Goal: Check status: Check status

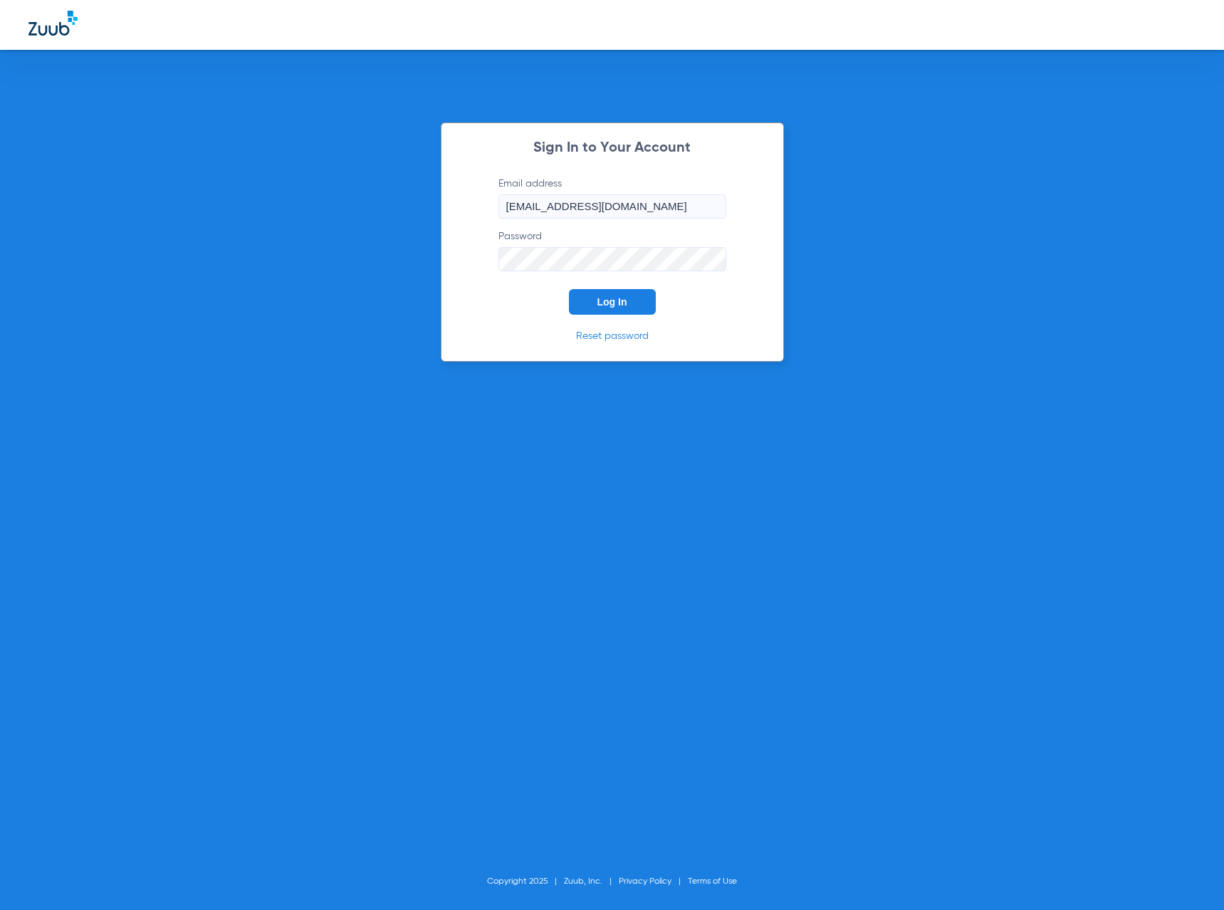
click at [603, 309] on button "Log In" at bounding box center [612, 302] width 87 height 26
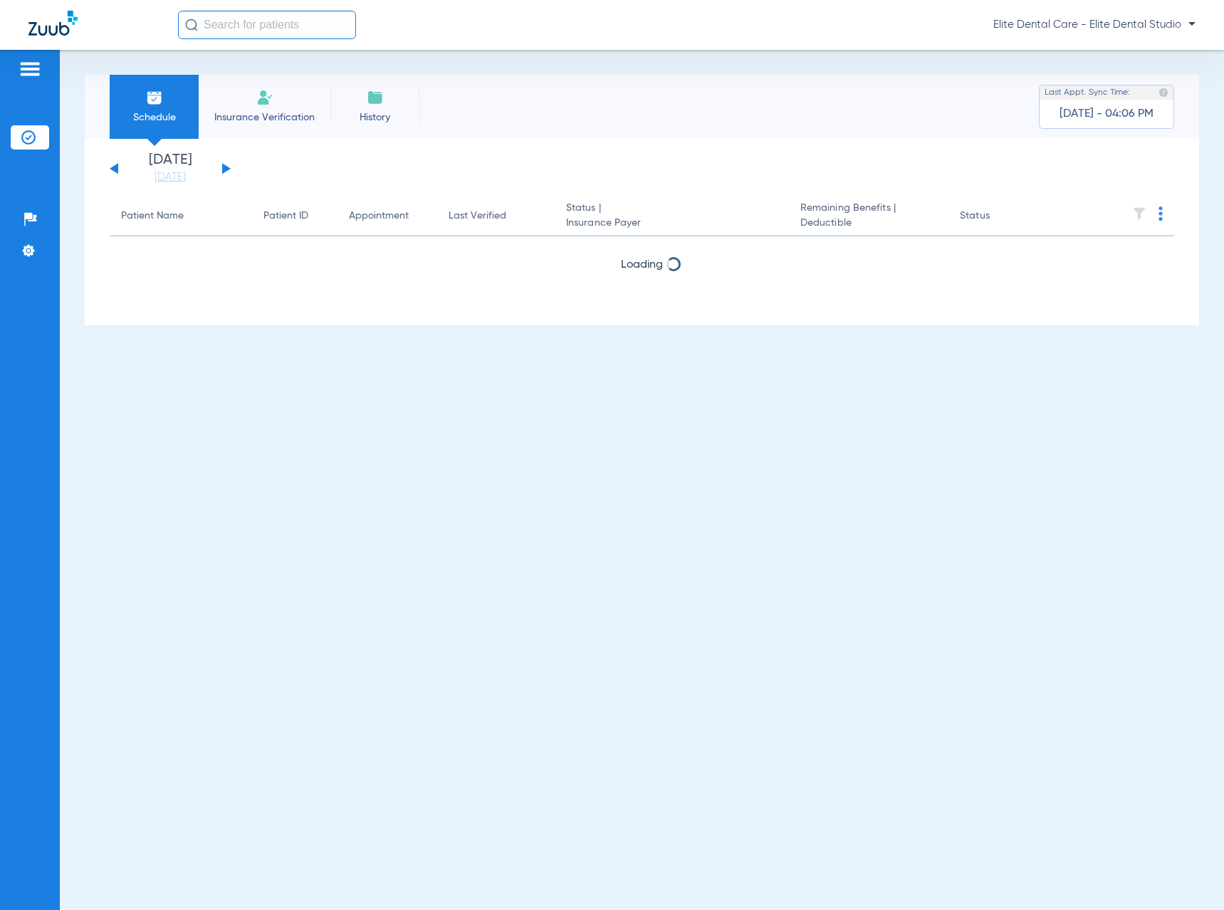
click at [228, 171] on div "[DATE] [DATE] [DATE] [DATE] [DATE] [DATE] [DATE] [DATE] [DATE] [DATE] [DATE] [D…" at bounding box center [170, 168] width 121 height 31
click at [225, 166] on button at bounding box center [226, 168] width 9 height 11
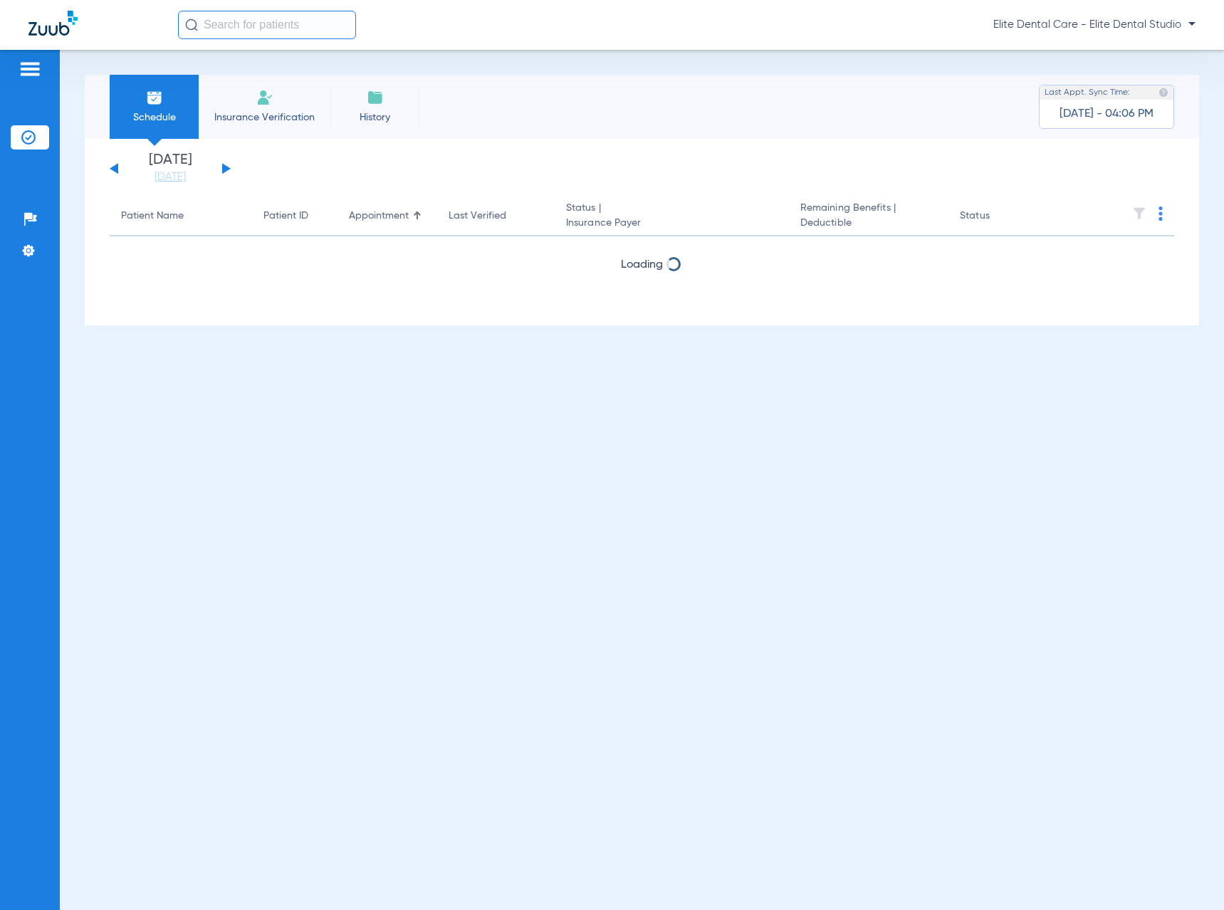
click at [225, 166] on button at bounding box center [226, 168] width 9 height 11
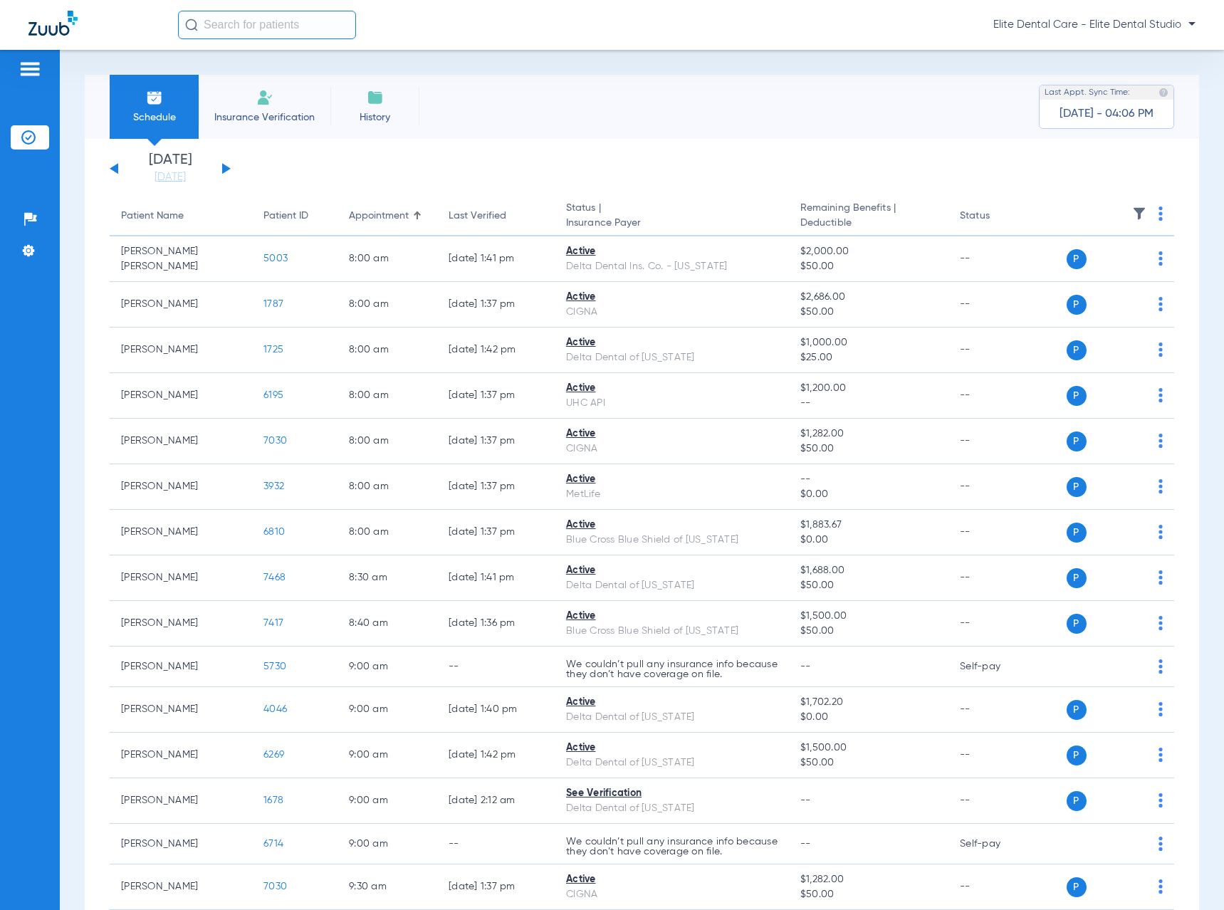
scroll to position [285, 0]
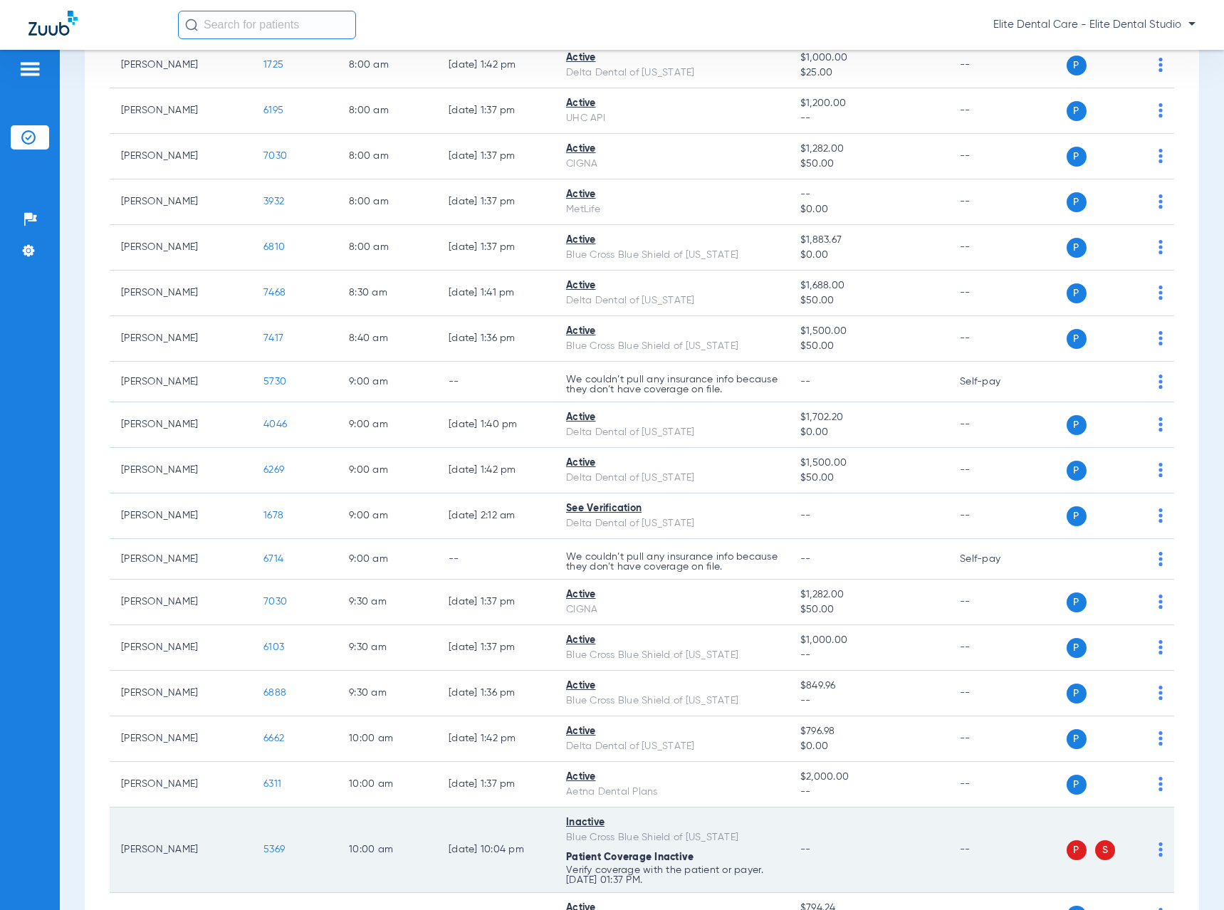
drag, startPoint x: 121, startPoint y: 849, endPoint x: 194, endPoint y: 845, distance: 73.5
click at [194, 845] on td "[PERSON_NAME]" at bounding box center [181, 849] width 142 height 85
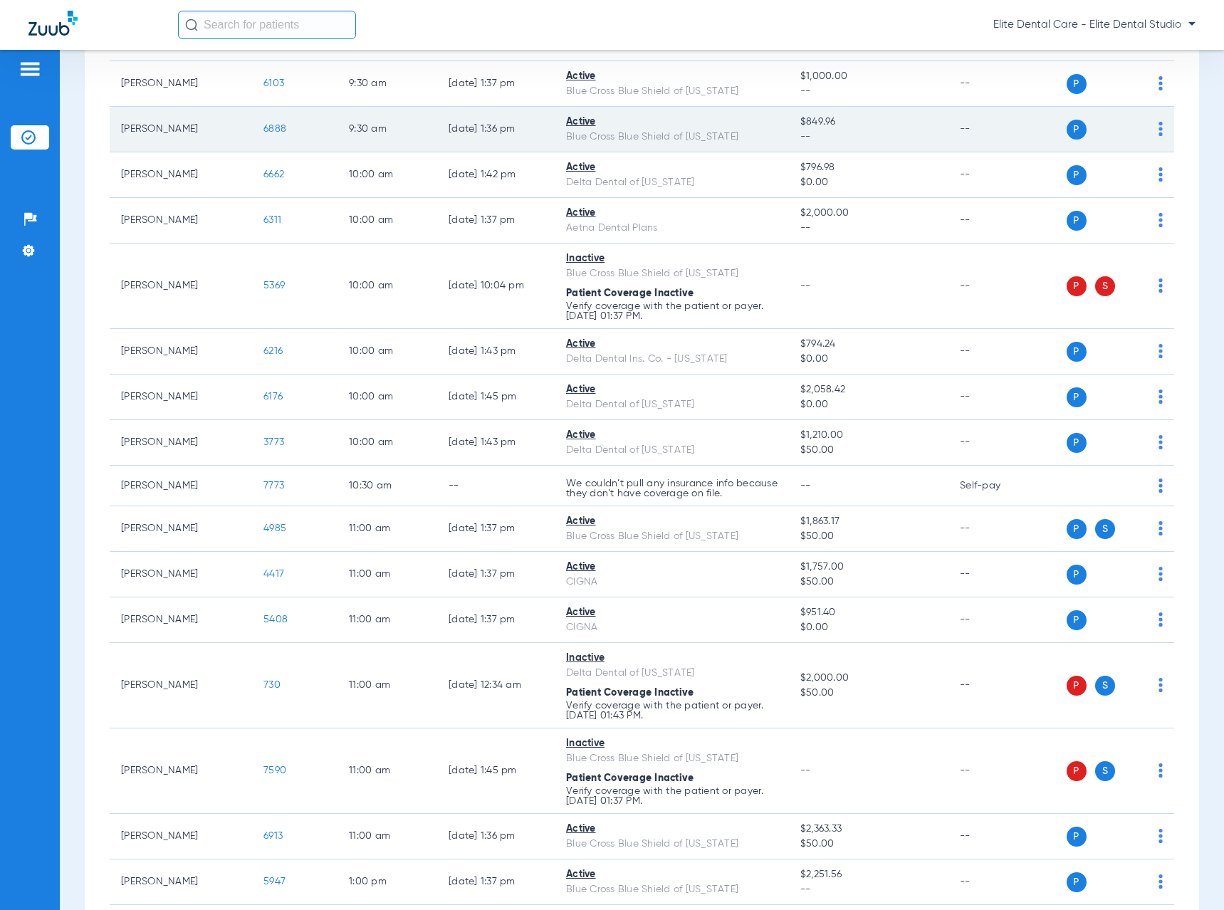
scroll to position [854, 0]
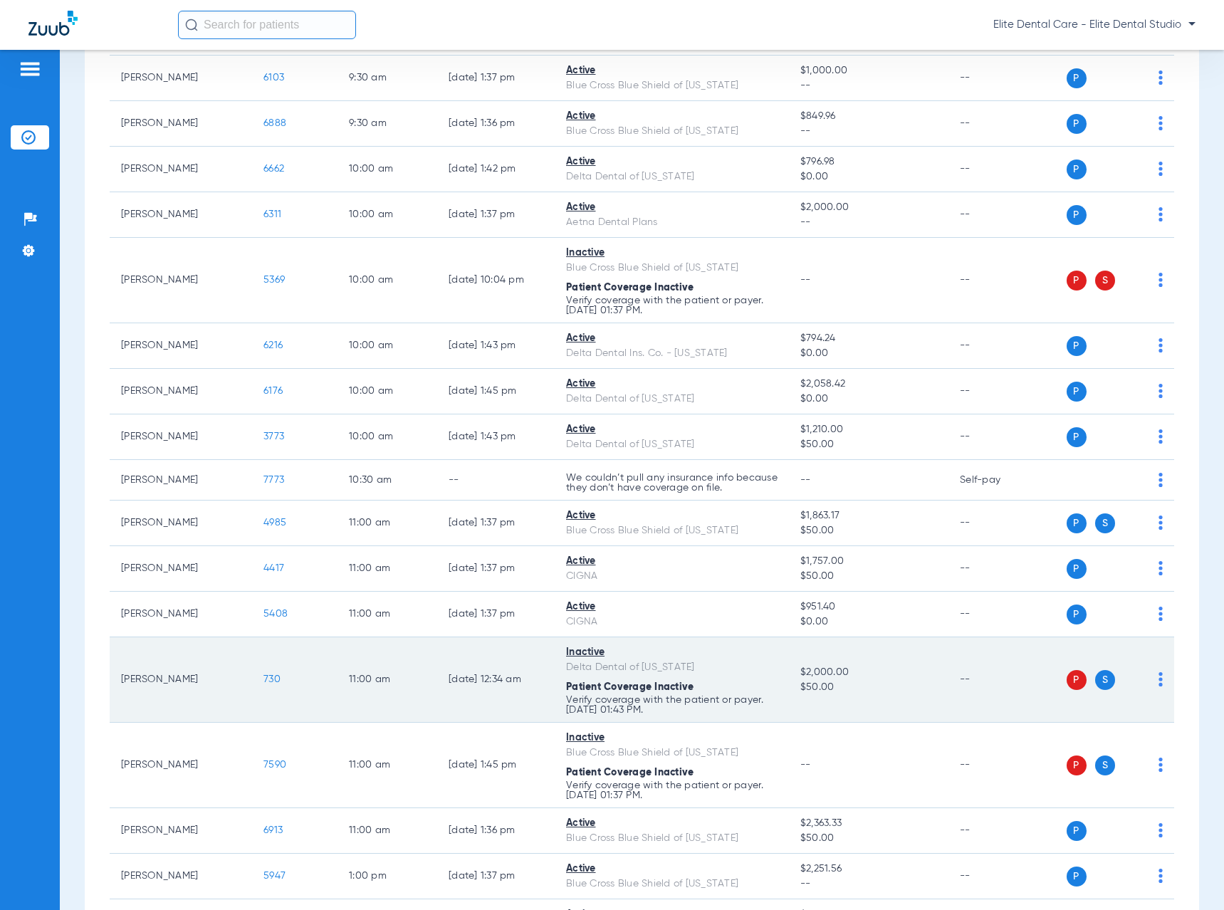
drag, startPoint x: 123, startPoint y: 684, endPoint x: 216, endPoint y: 684, distance: 92.6
click at [216, 684] on td "[PERSON_NAME]" at bounding box center [181, 679] width 142 height 85
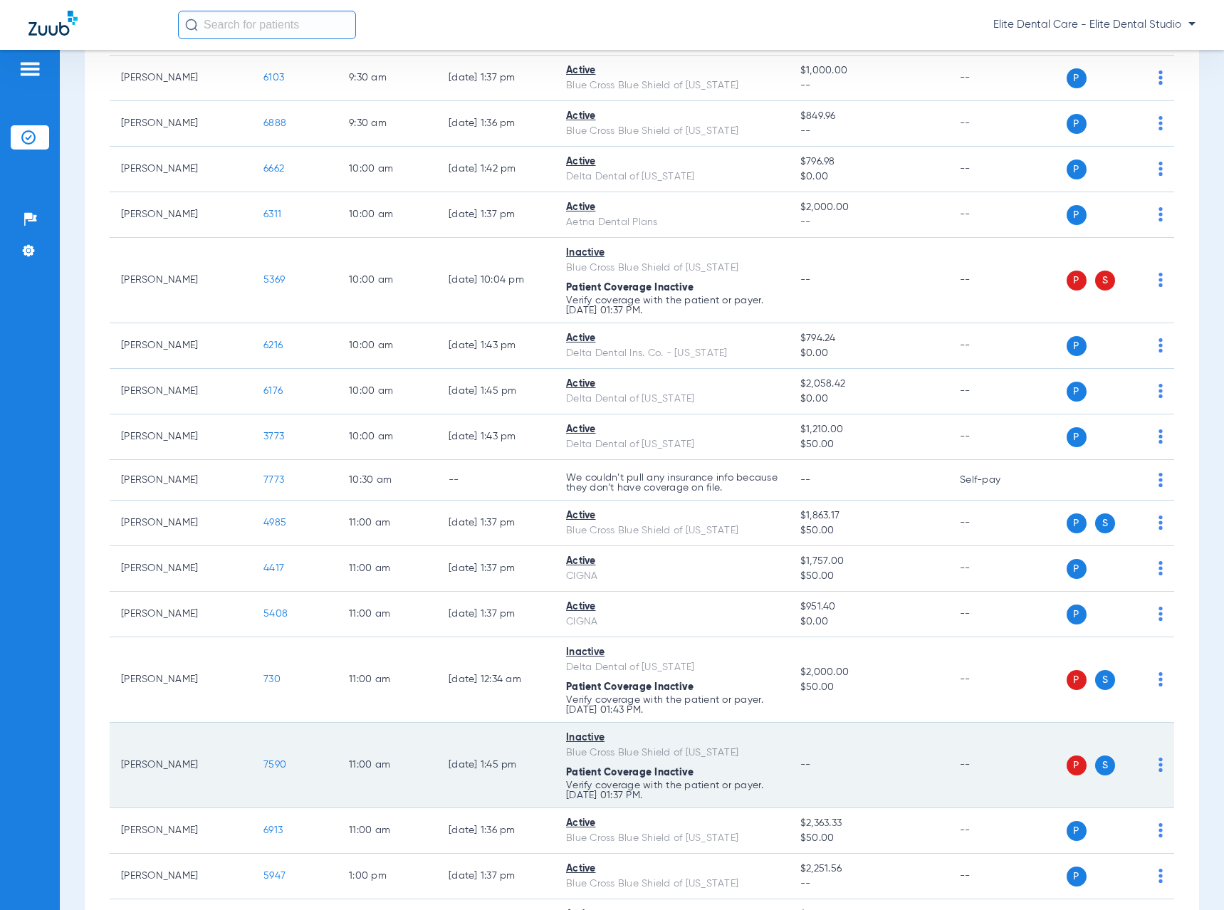
drag, startPoint x: 120, startPoint y: 760, endPoint x: 271, endPoint y: 770, distance: 151.3
click at [271, 770] on tr "[PERSON_NAME] 7590 11:00 AM [DATE] 1:45 PM Inactive Blue Cross Blue Shield of […" at bounding box center [642, 765] width 1065 height 85
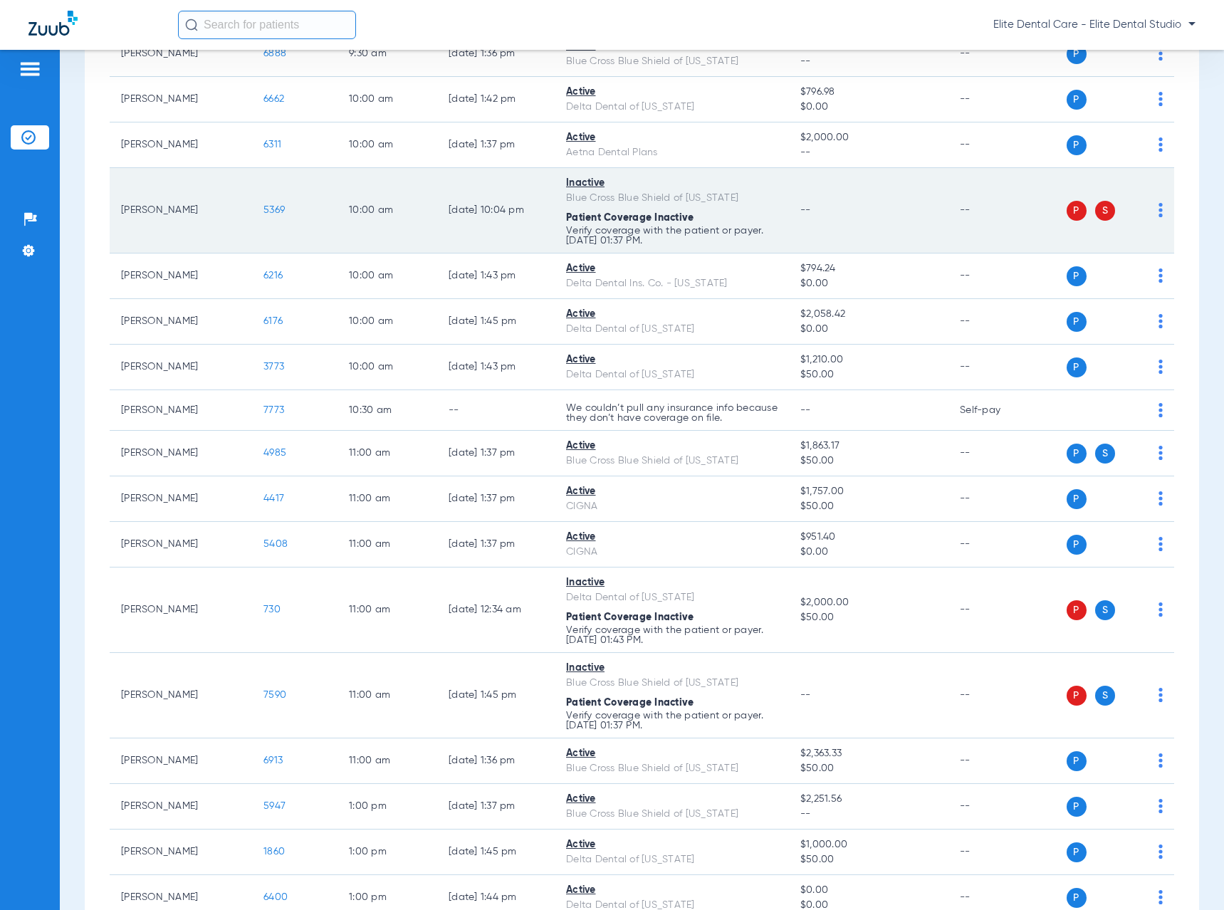
scroll to position [926, 0]
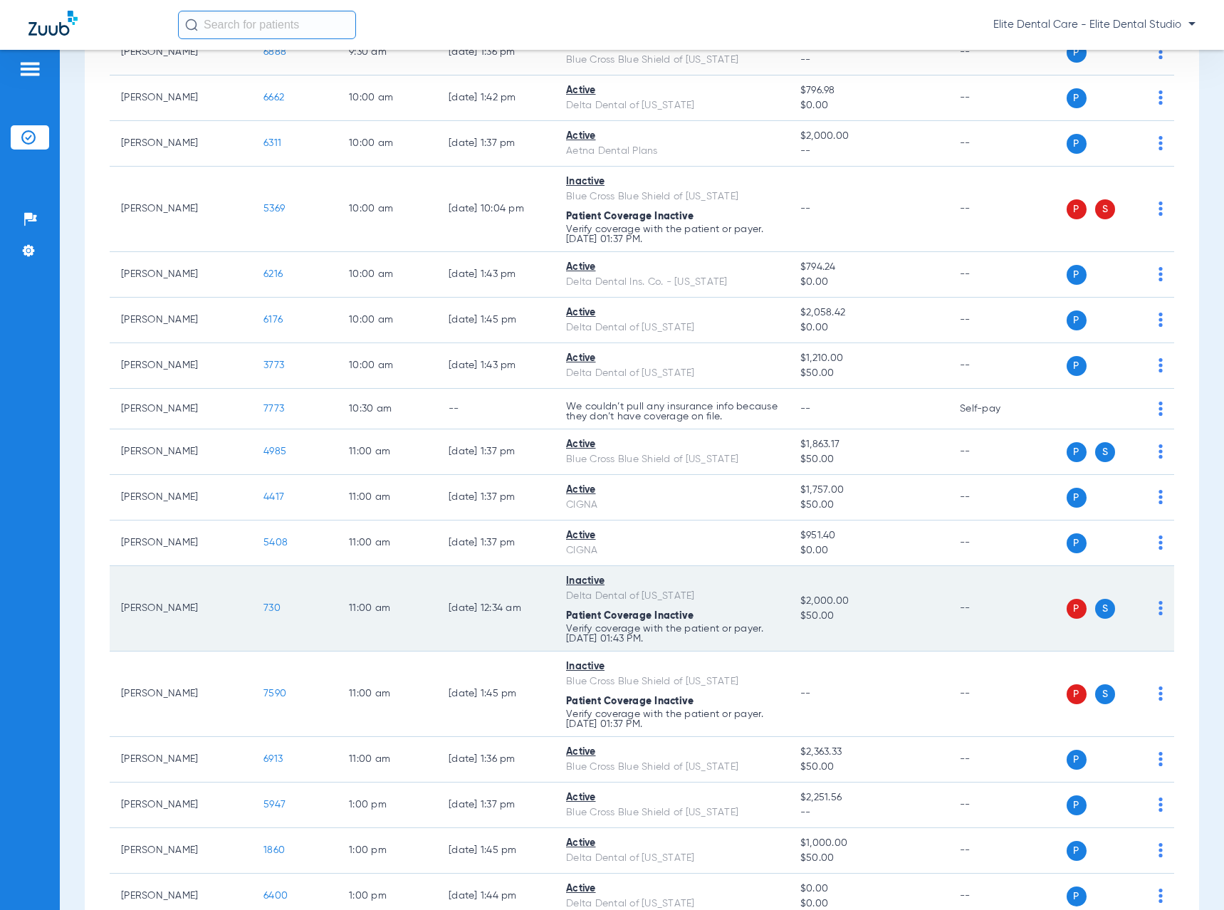
click at [538, 586] on td "[DATE] 12:34 AM" at bounding box center [495, 608] width 117 height 85
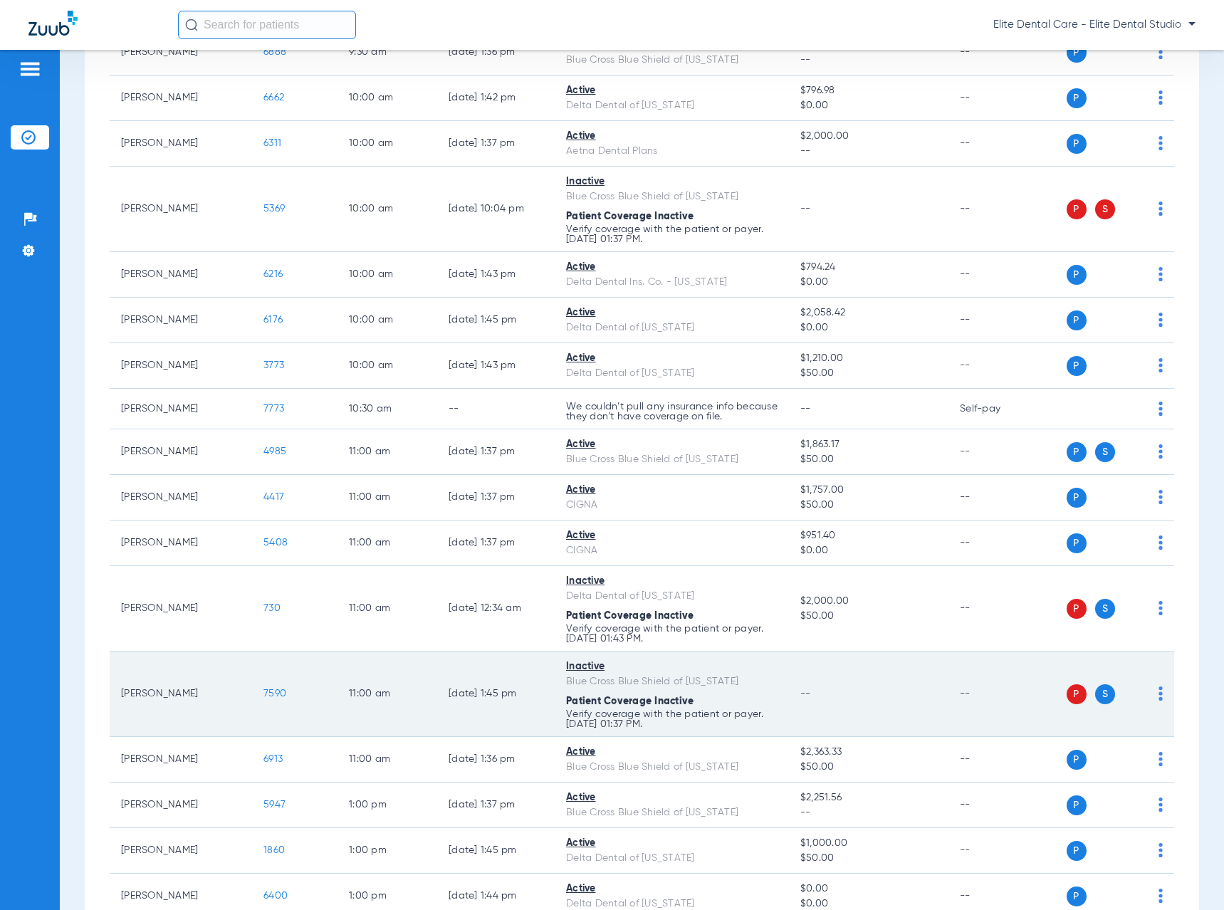
click at [207, 701] on td "[PERSON_NAME]" at bounding box center [181, 694] width 142 height 85
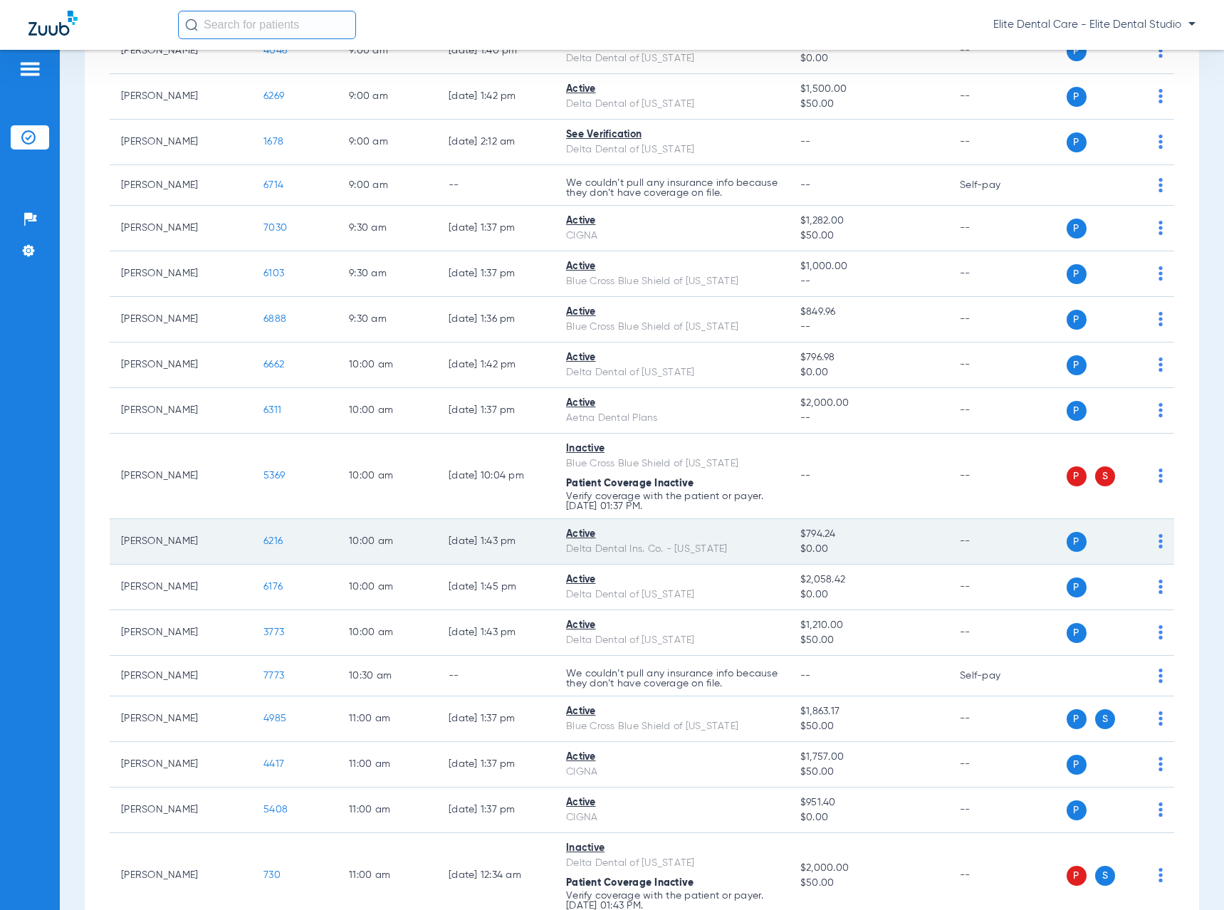
scroll to position [997, 0]
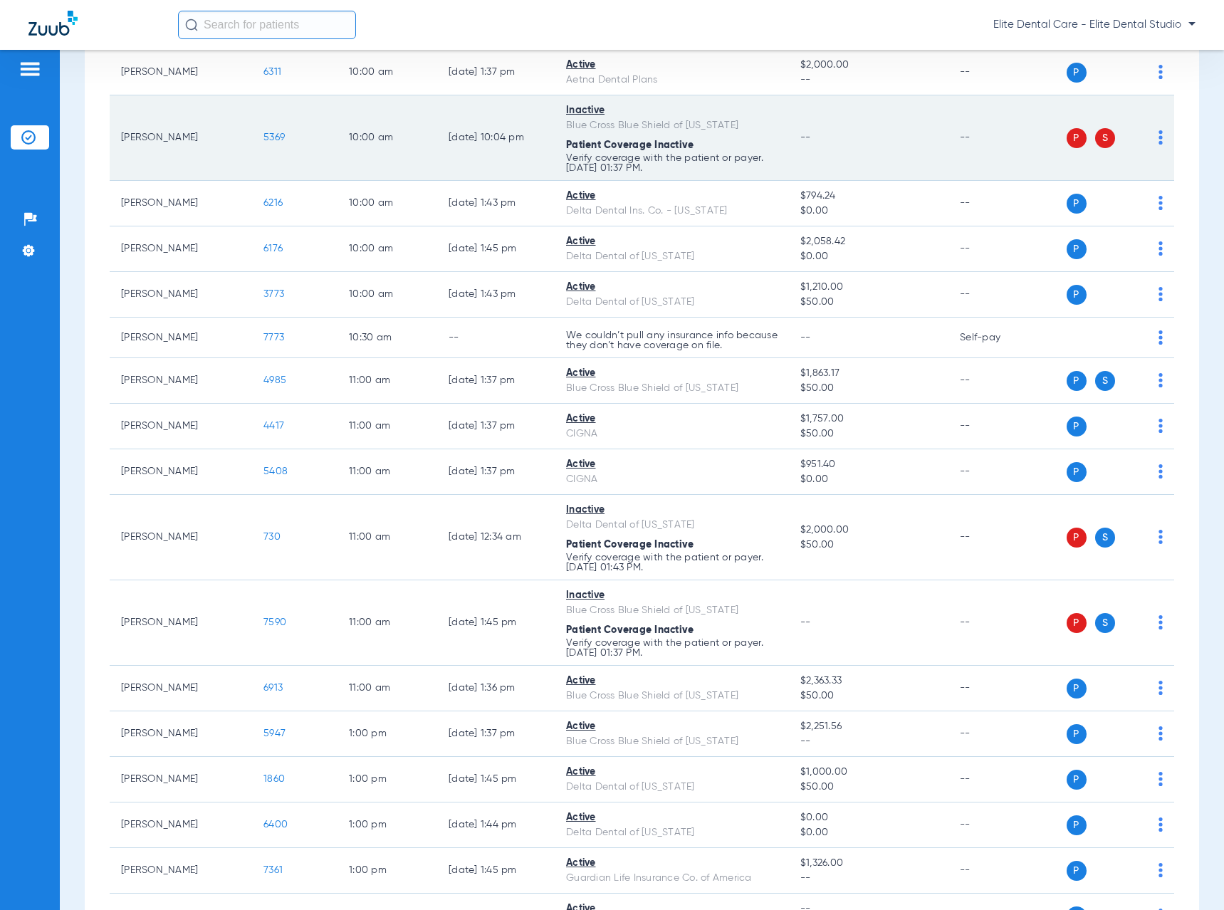
drag, startPoint x: 121, startPoint y: 139, endPoint x: 198, endPoint y: 143, distance: 77.0
click at [198, 143] on td "[PERSON_NAME]" at bounding box center [181, 137] width 142 height 85
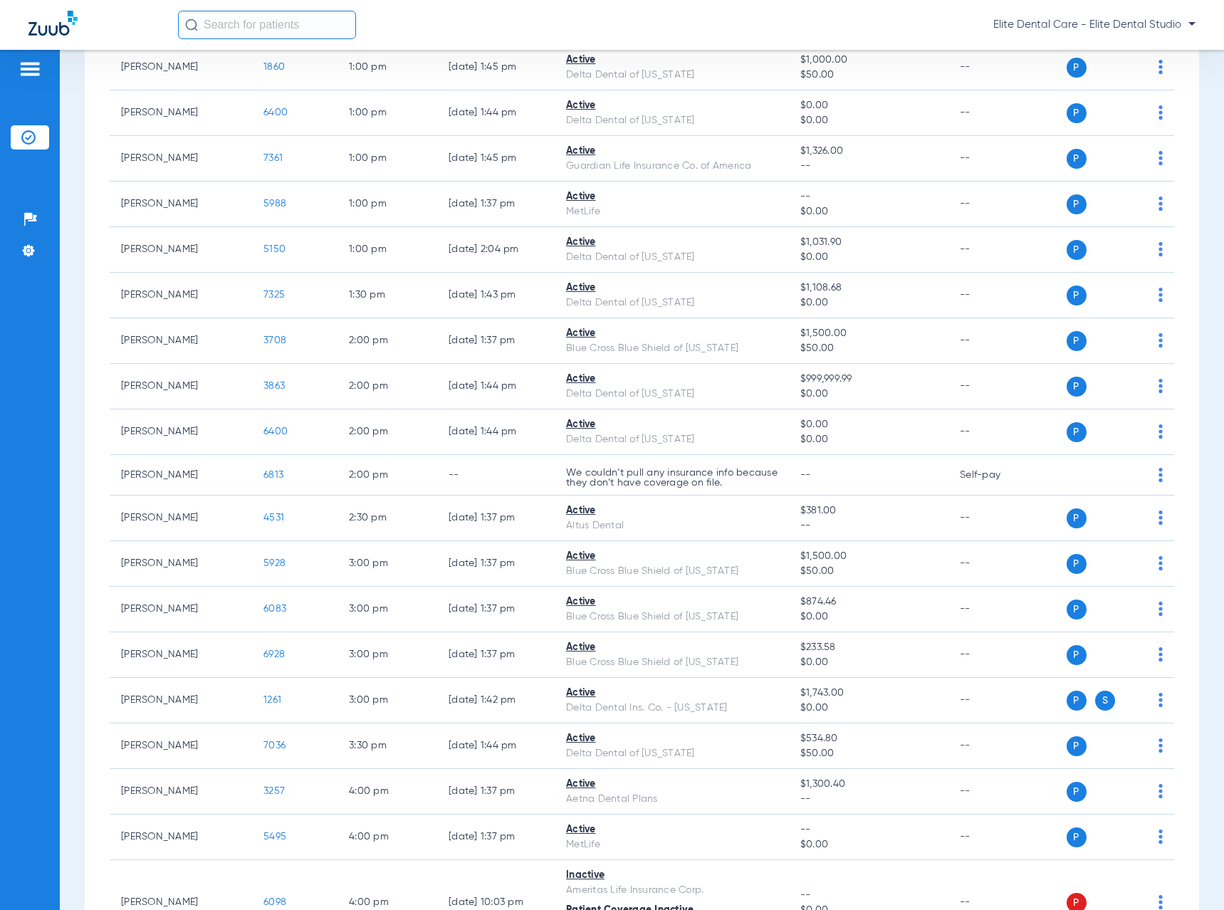
scroll to position [1927, 0]
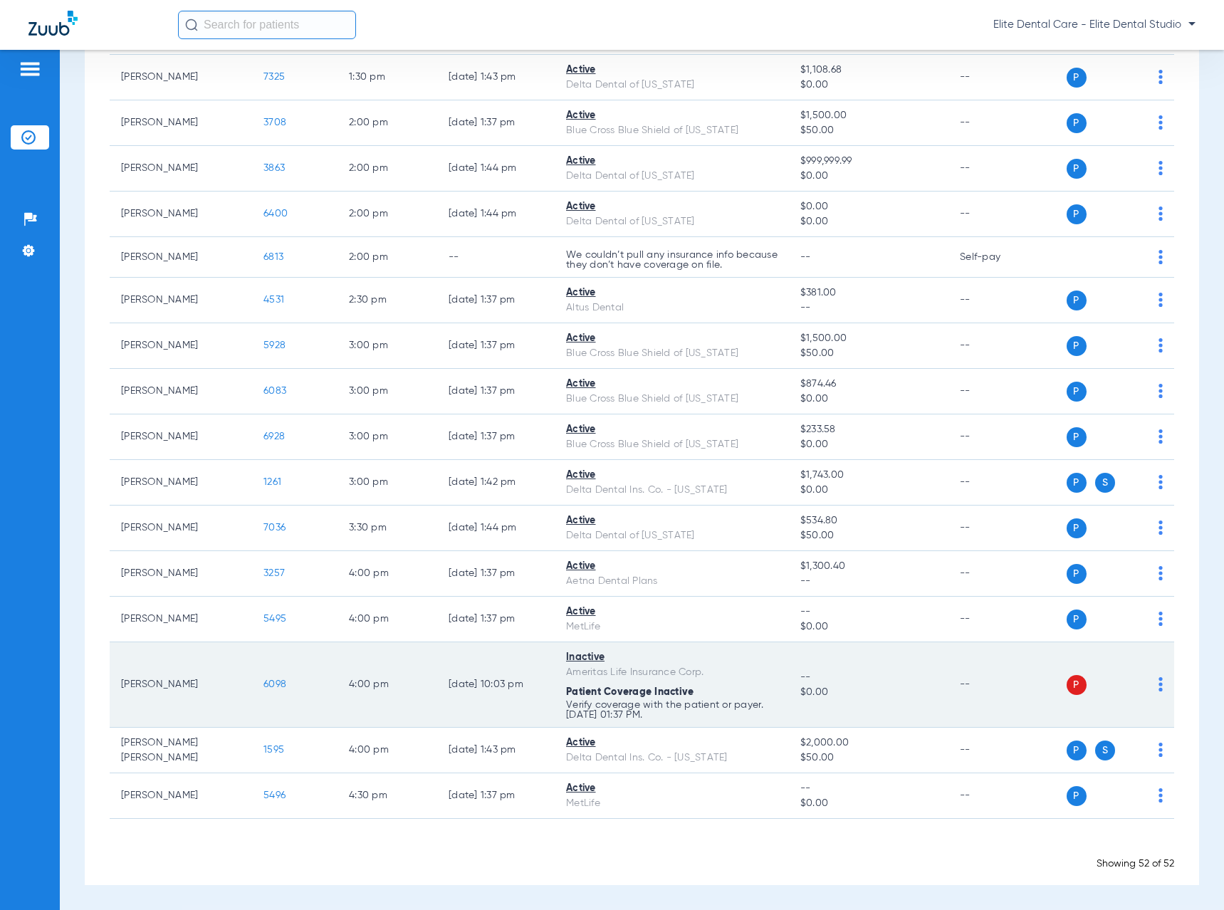
click at [278, 694] on td "6098" at bounding box center [294, 684] width 85 height 85
click at [149, 683] on td "[PERSON_NAME]" at bounding box center [181, 684] width 142 height 85
